Goal: Task Accomplishment & Management: Use online tool/utility

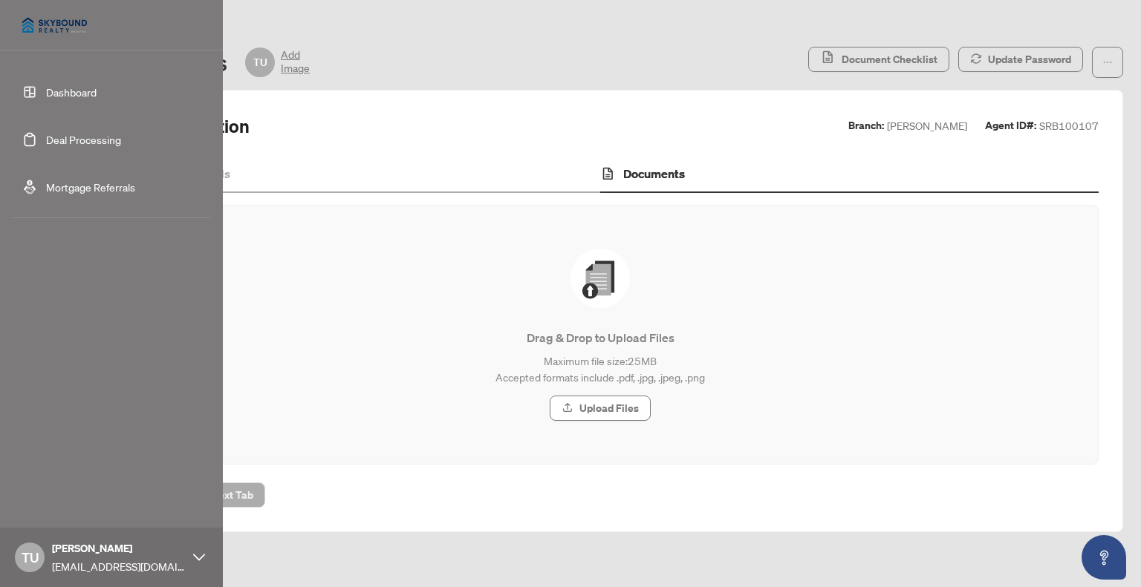
click at [46, 140] on link "Deal Processing" at bounding box center [83, 139] width 75 height 13
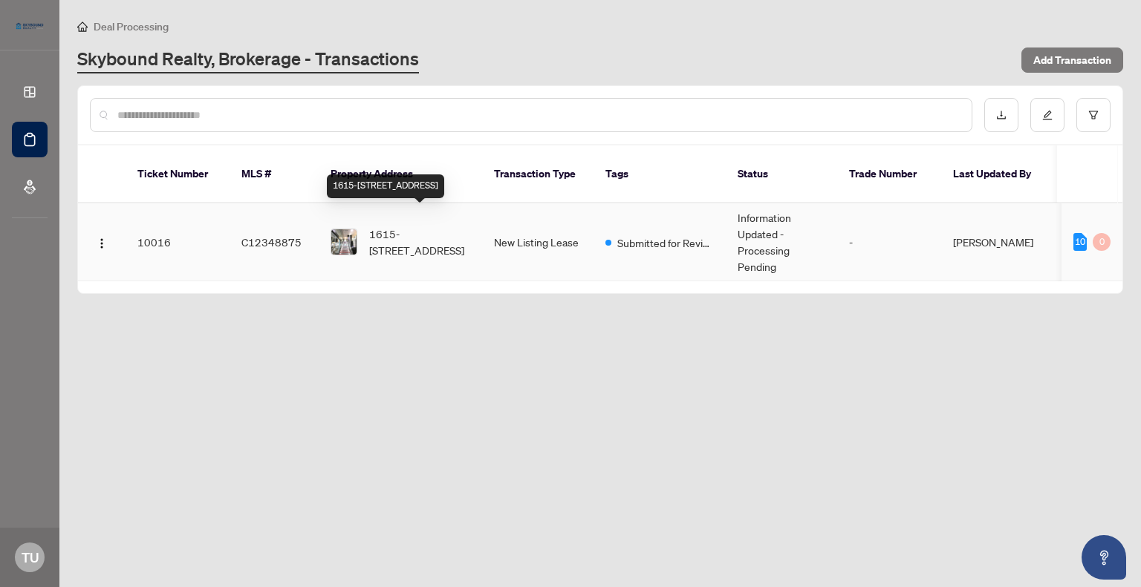
click at [402, 231] on span "1615-[STREET_ADDRESS]" at bounding box center [419, 242] width 101 height 33
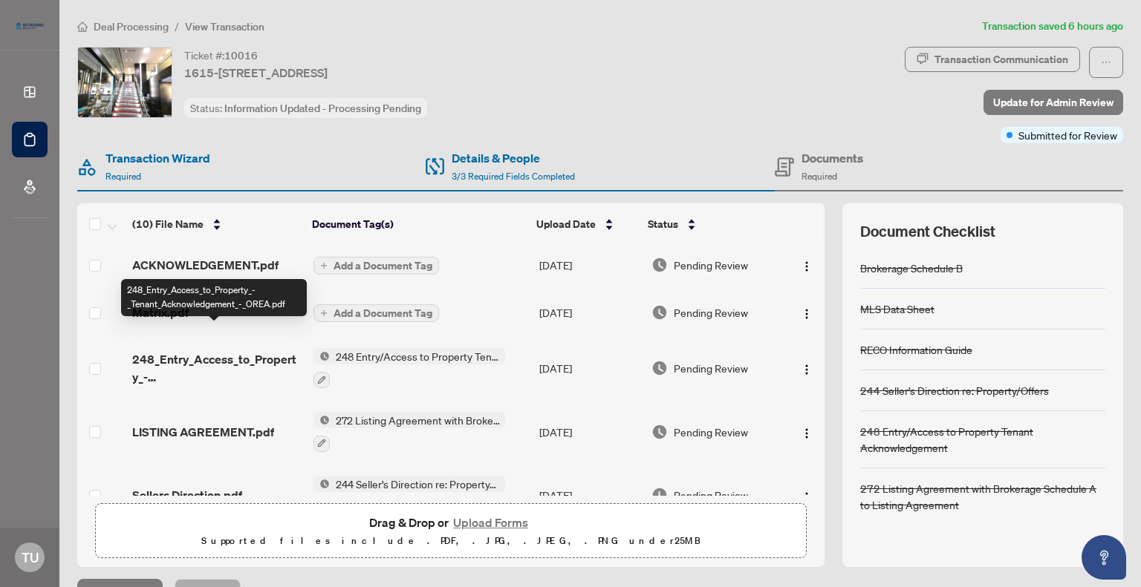
scroll to position [149, 0]
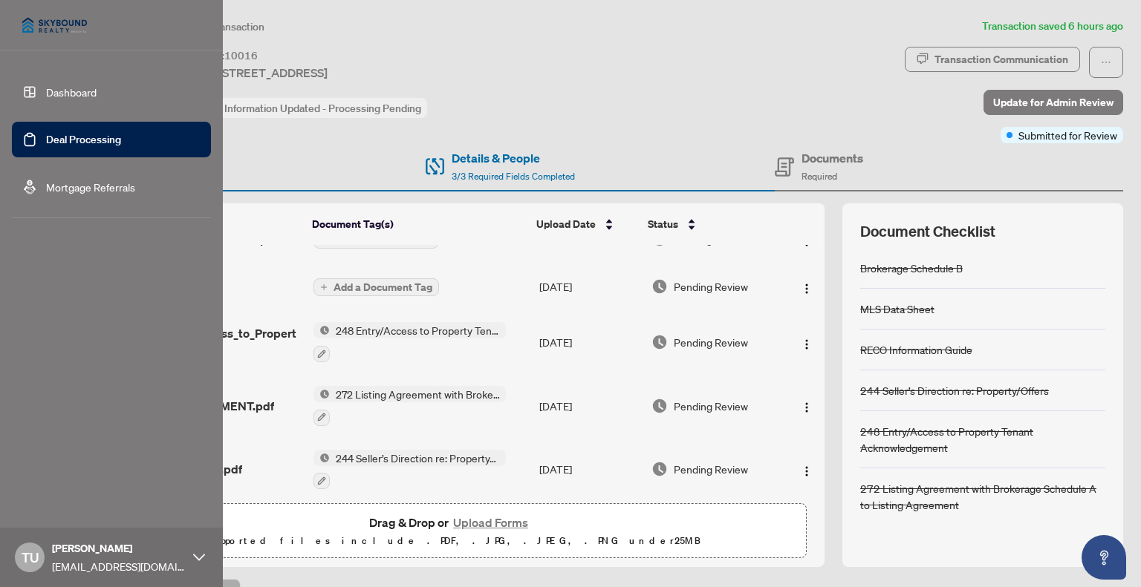
click at [79, 138] on link "Deal Processing" at bounding box center [83, 139] width 75 height 13
